Goal: Task Accomplishment & Management: Manage account settings

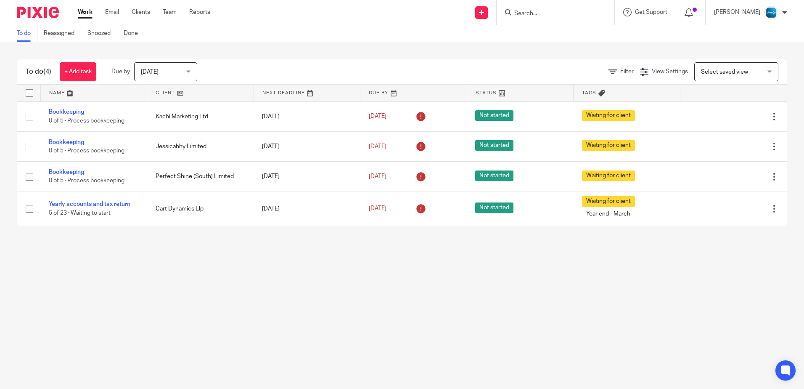
click at [784, 12] on div at bounding box center [785, 12] width 5 height 5
click at [758, 44] on span "Email integration" at bounding box center [761, 46] width 44 height 6
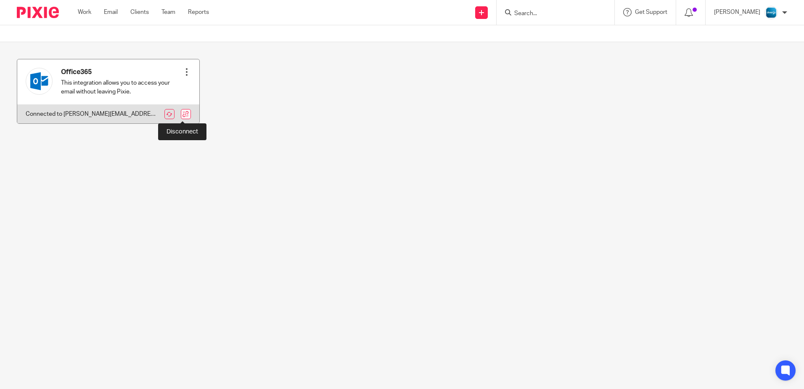
click at [185, 116] on link at bounding box center [186, 114] width 10 height 10
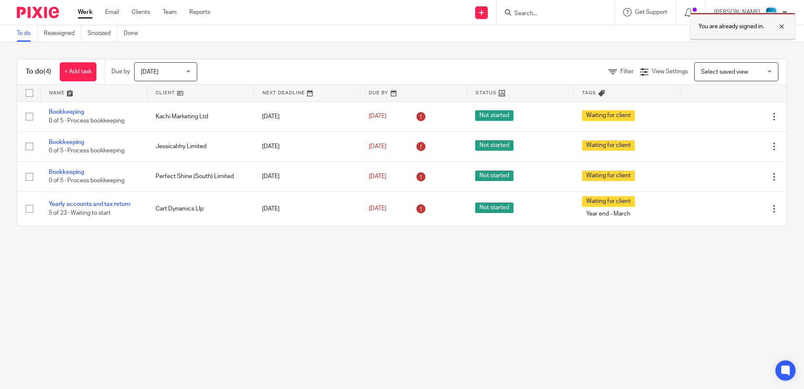
click at [785, 22] on div at bounding box center [775, 26] width 23 height 10
click at [781, 11] on div "[PERSON_NAME]" at bounding box center [750, 12] width 73 height 13
click at [755, 56] on span "Logout" at bounding box center [748, 59] width 19 height 6
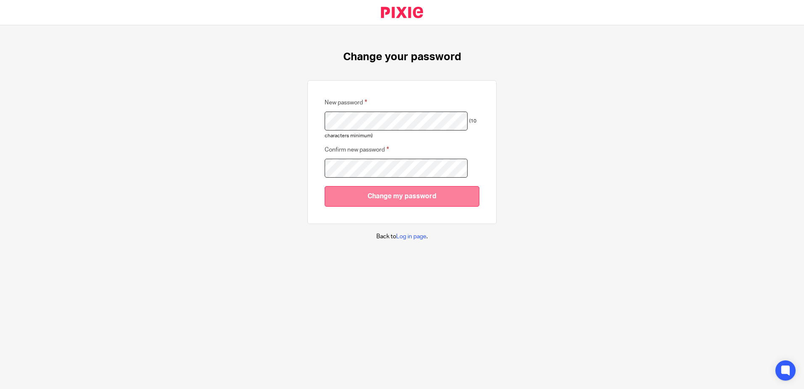
click at [397, 190] on input "Change my password" at bounding box center [402, 196] width 155 height 21
